Goal: Task Accomplishment & Management: Use online tool/utility

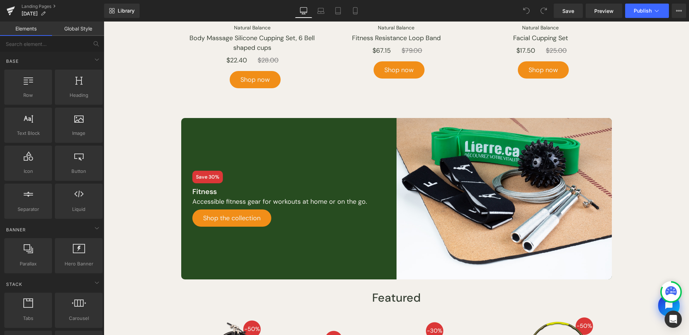
scroll to position [444, 0]
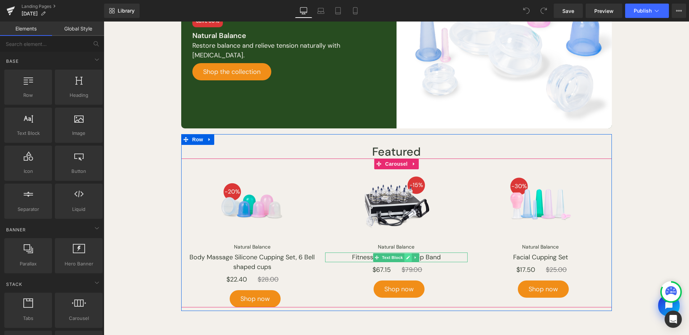
click at [407, 256] on icon at bounding box center [409, 258] width 4 height 4
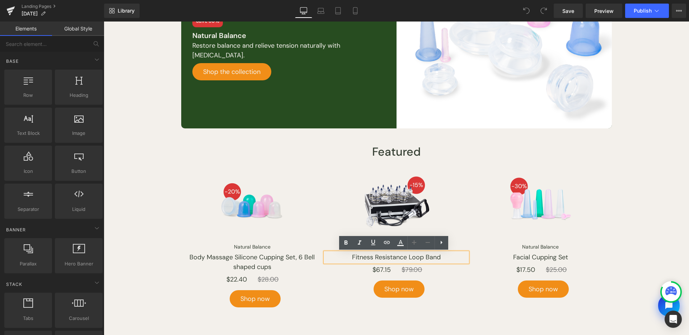
click at [398, 256] on p "Fitness Resistance Loop Band" at bounding box center [396, 258] width 142 height 10
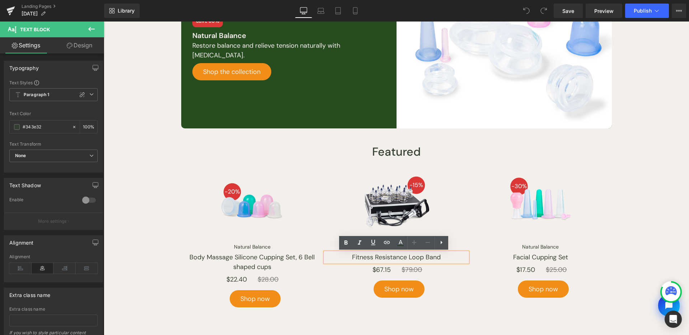
click at [428, 258] on p "Fitness Resistance Loop Band" at bounding box center [396, 258] width 142 height 10
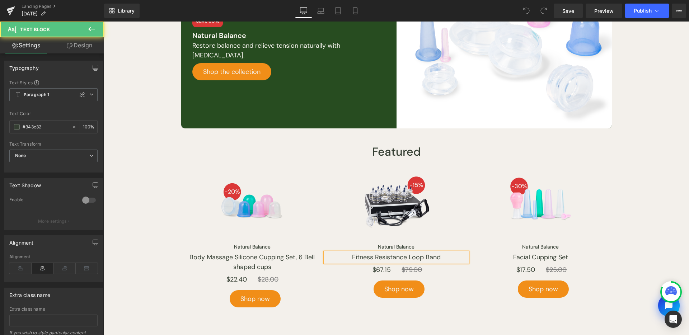
paste div
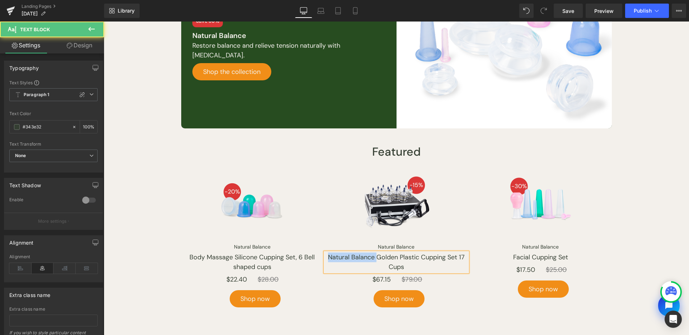
drag, startPoint x: 374, startPoint y: 257, endPoint x: 307, endPoint y: 254, distance: 66.8
click at [307, 254] on div "Image Natural Balance Button Body Massage Silicone Cupping Set, 6 Bell shaped c…" at bounding box center [397, 238] width 433 height 138
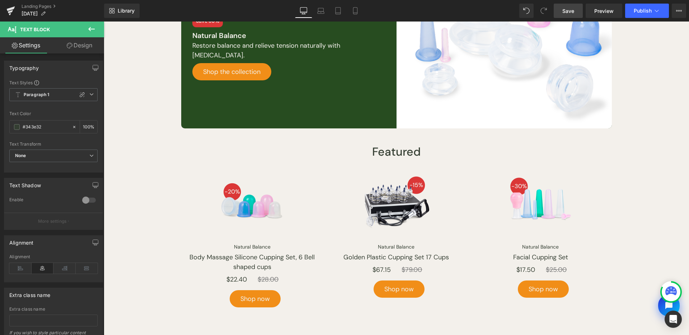
click at [577, 13] on link "Save" at bounding box center [568, 11] width 29 height 14
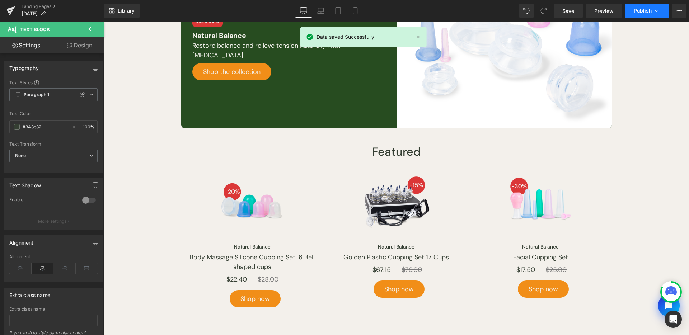
click at [631, 8] on button "Publish" at bounding box center [647, 11] width 44 height 14
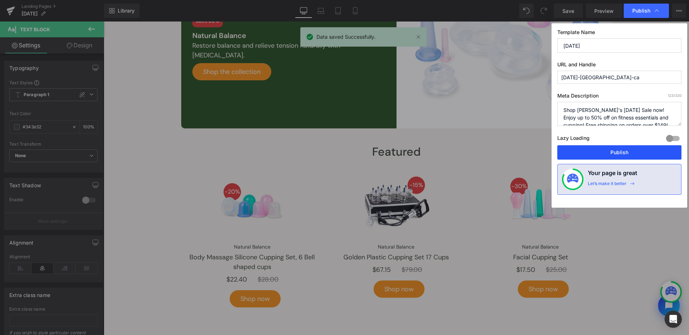
click at [608, 154] on button "Publish" at bounding box center [619, 152] width 124 height 14
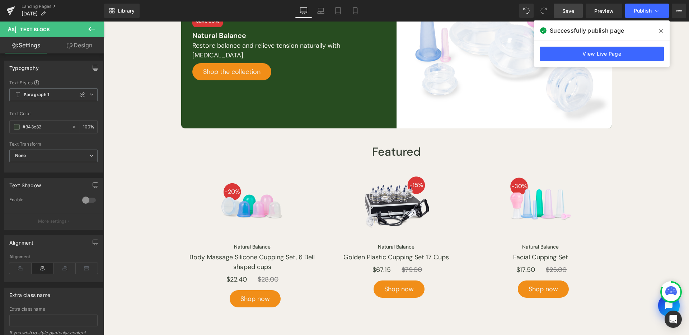
drag, startPoint x: 572, startPoint y: 8, endPoint x: 566, endPoint y: 15, distance: 9.0
click at [571, 8] on span "Save" at bounding box center [568, 11] width 12 height 8
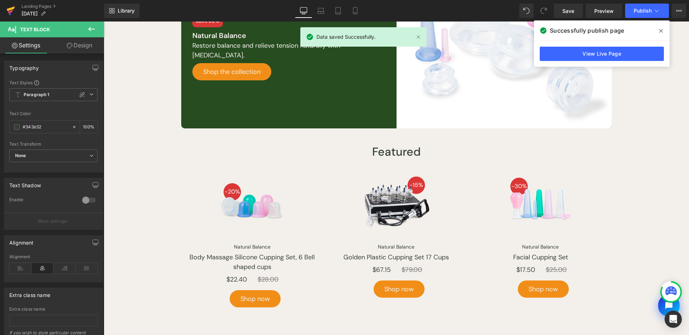
click at [12, 11] on icon at bounding box center [10, 11] width 5 height 3
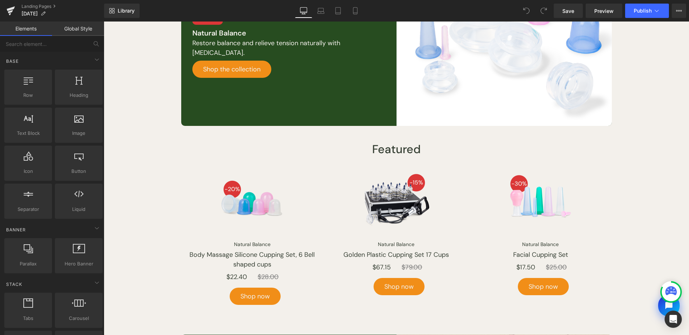
scroll to position [445, 0]
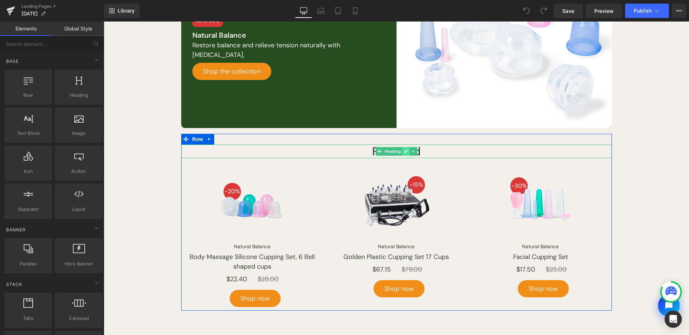
click at [404, 152] on icon at bounding box center [406, 151] width 4 height 4
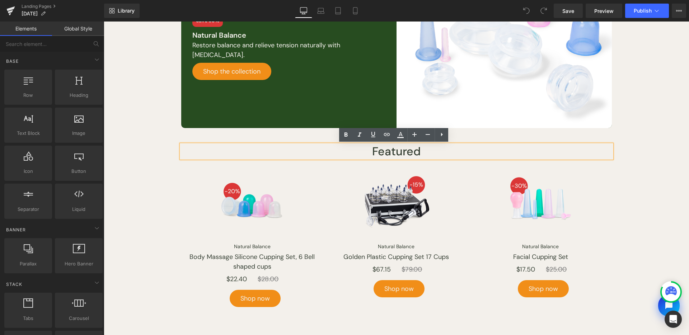
click at [404, 152] on h1 "Featured" at bounding box center [396, 152] width 431 height 14
click at [416, 150] on h1 "Featured" at bounding box center [396, 152] width 431 height 14
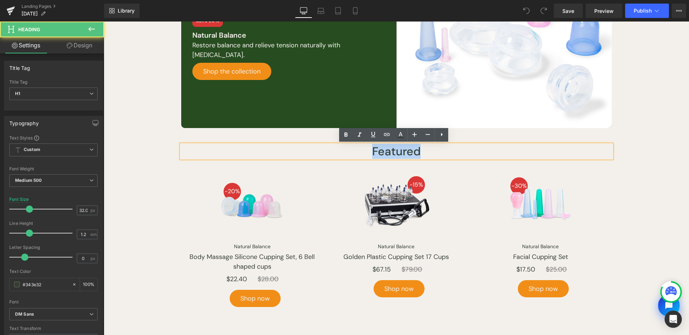
drag, startPoint x: 423, startPoint y: 151, endPoint x: 352, endPoint y: 154, distance: 70.8
click at [352, 154] on h1 "Featured" at bounding box center [396, 152] width 431 height 14
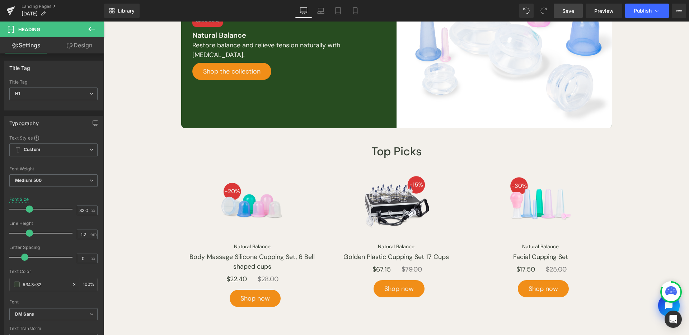
click at [569, 11] on span "Save" at bounding box center [568, 11] width 12 height 8
click at [646, 12] on span "Publish" at bounding box center [643, 11] width 18 height 6
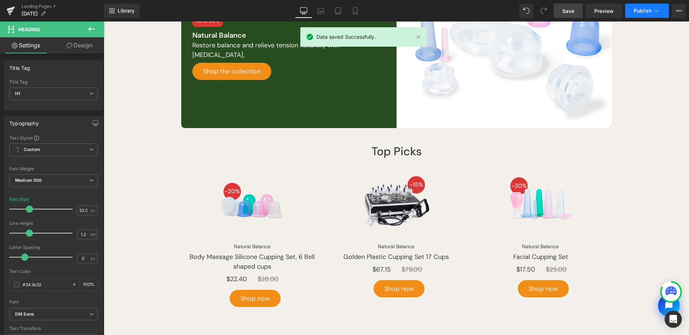
click at [655, 13] on icon at bounding box center [656, 10] width 7 height 7
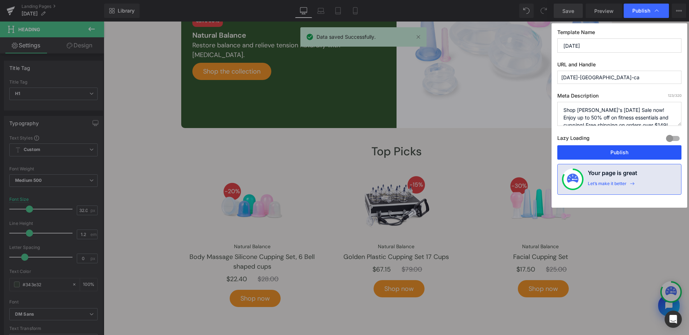
click at [626, 154] on button "Publish" at bounding box center [619, 152] width 124 height 14
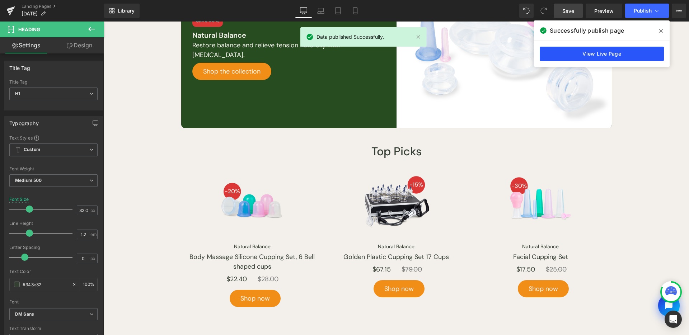
click at [617, 48] on link "View Live Page" at bounding box center [602, 54] width 124 height 14
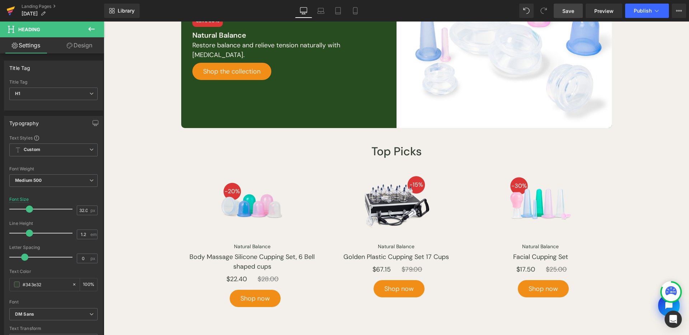
click at [16, 8] on link at bounding box center [11, 11] width 22 height 22
